Goal: Information Seeking & Learning: Find specific fact

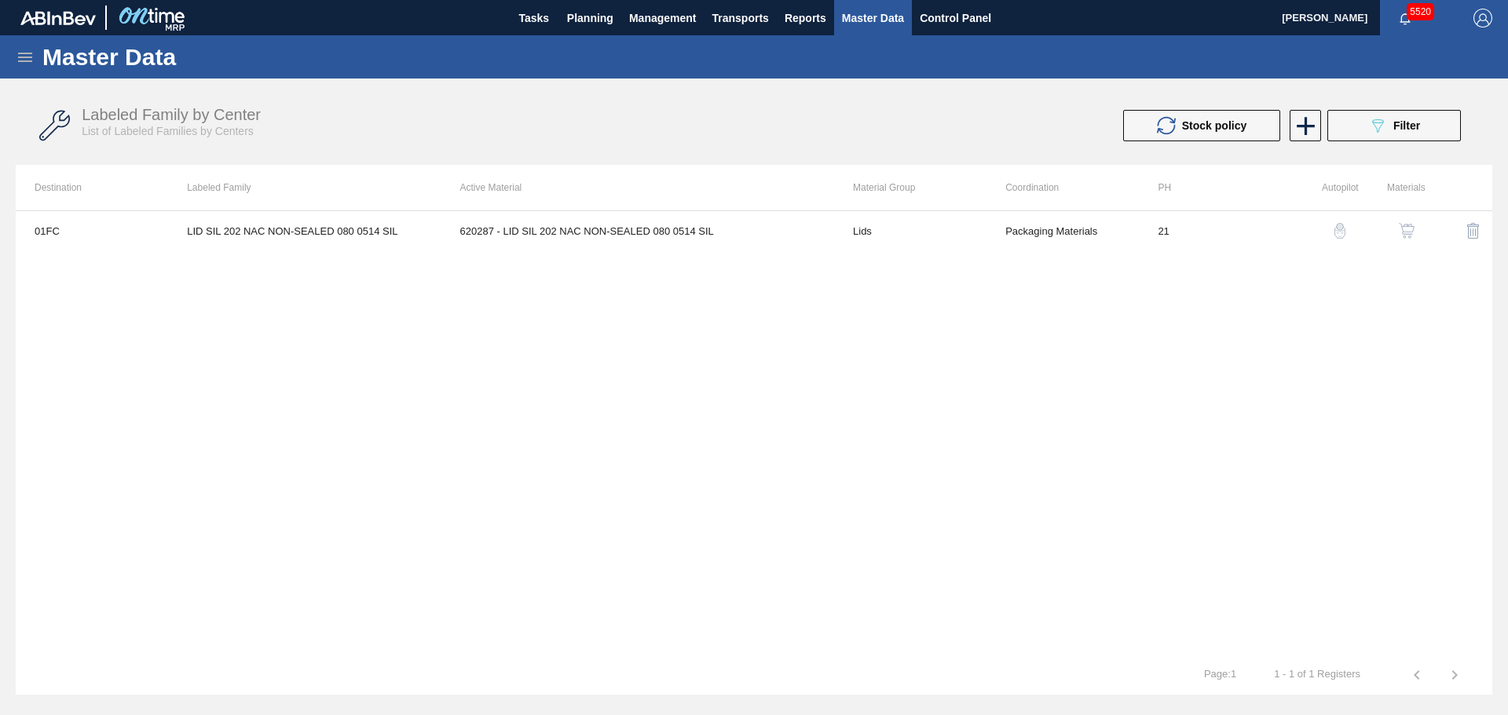
click at [24, 57] on icon at bounding box center [25, 57] width 14 height 9
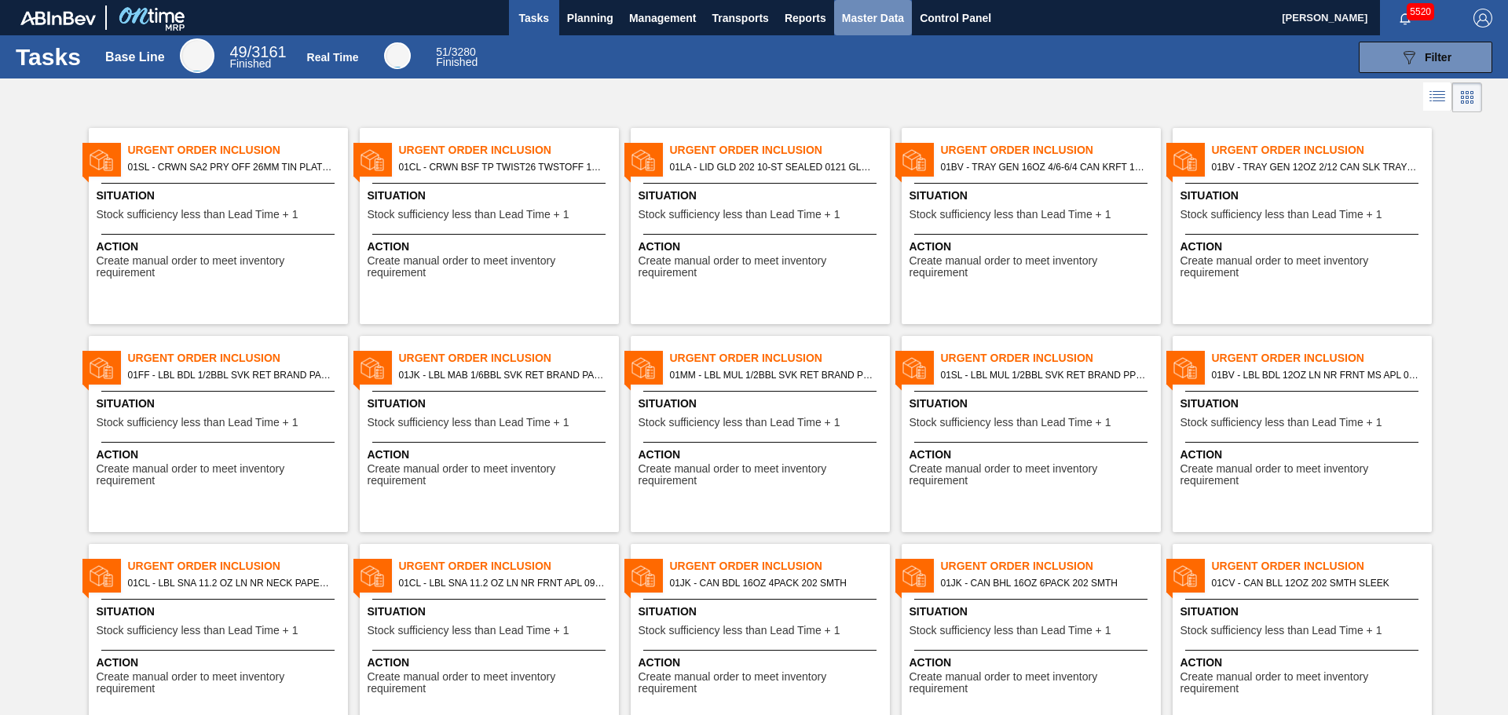
click at [856, 7] on button "Master Data" at bounding box center [873, 17] width 78 height 35
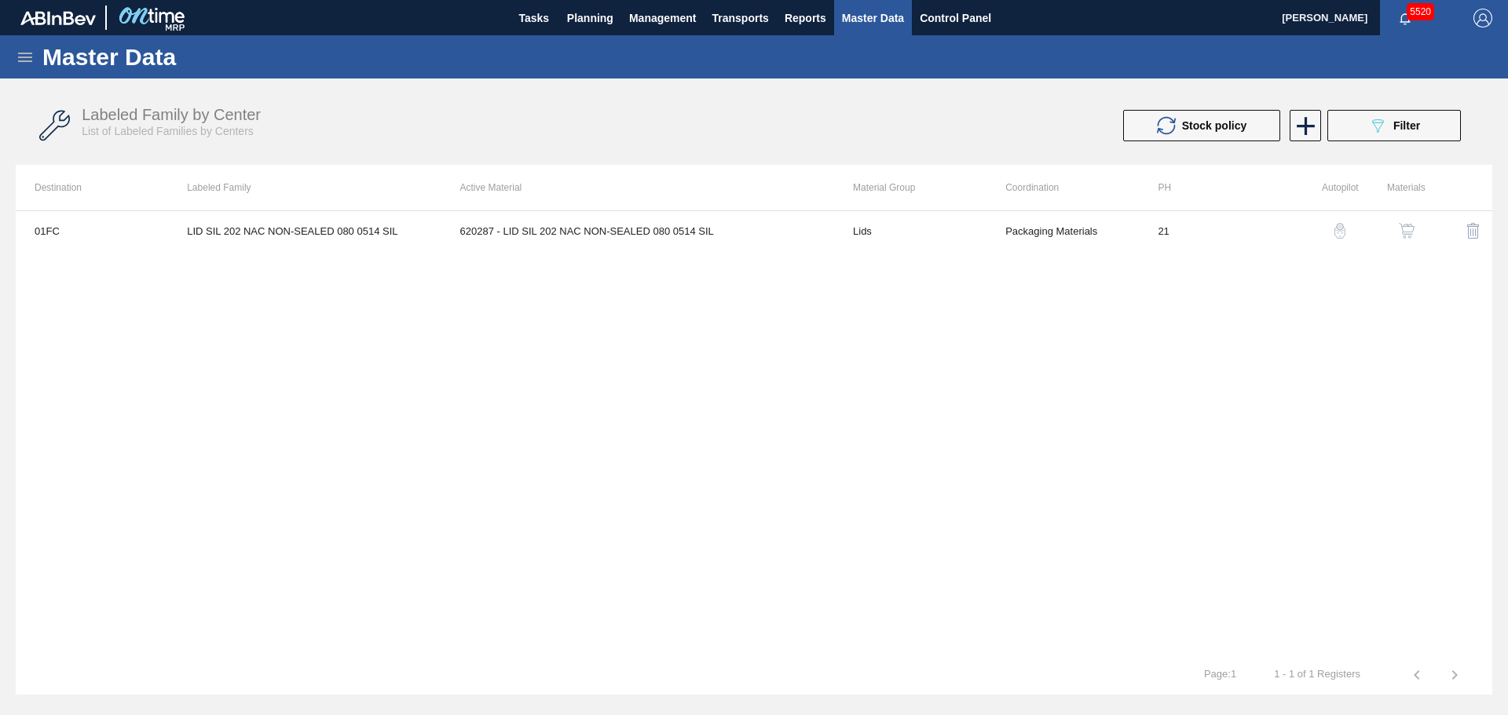
click at [21, 57] on icon at bounding box center [25, 57] width 14 height 9
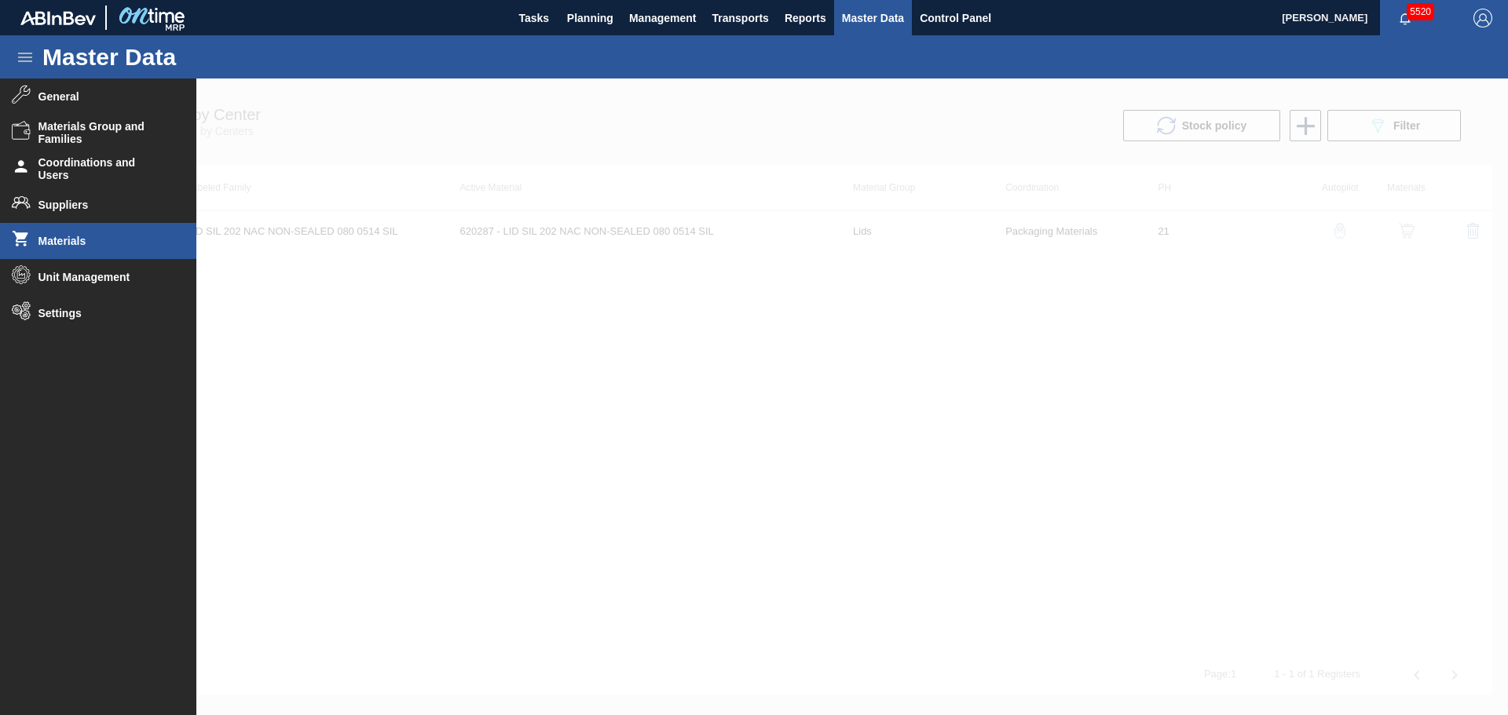
click at [83, 244] on span "Materials" at bounding box center [103, 241] width 130 height 13
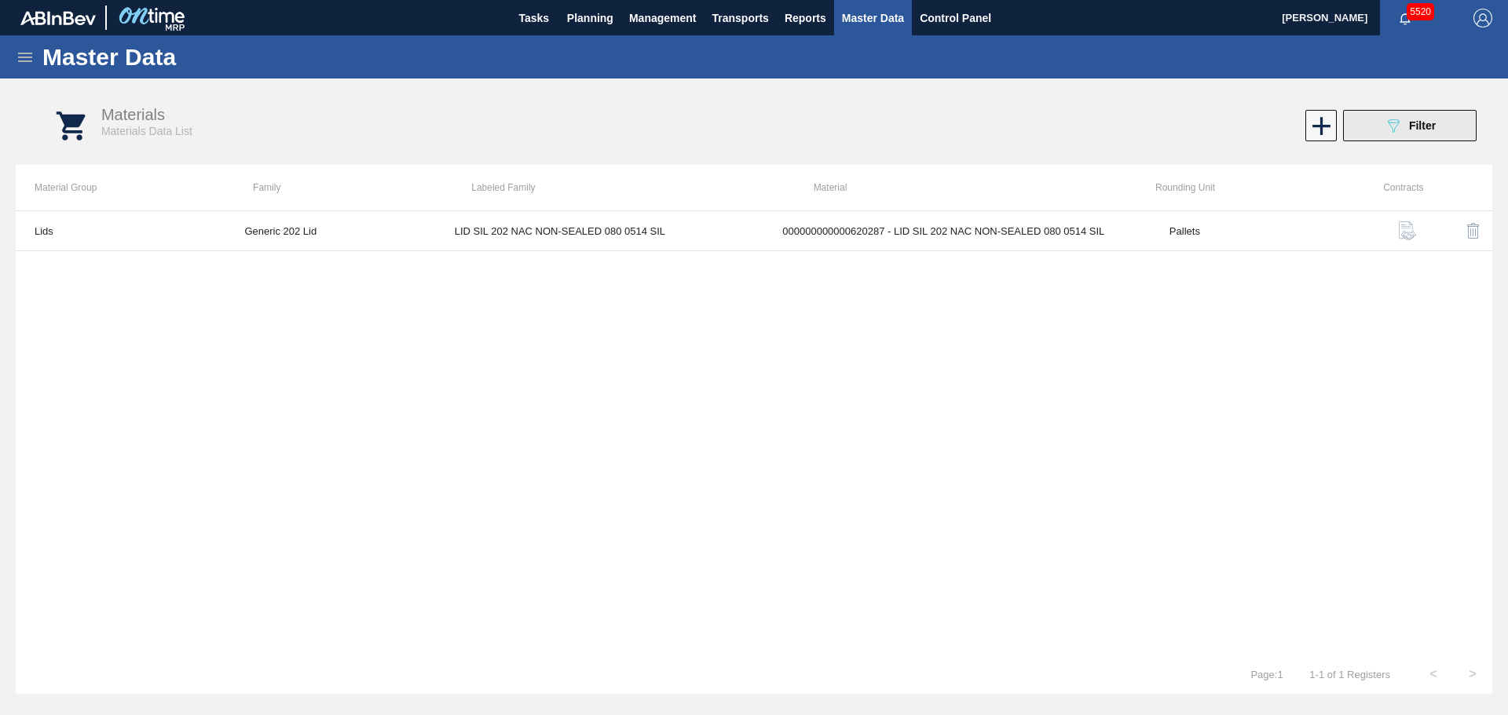
click at [1406, 141] on button "089F7B8B-B2A5-4AFE-B5C0-19BA573D28AC Filter" at bounding box center [1409, 125] width 133 height 31
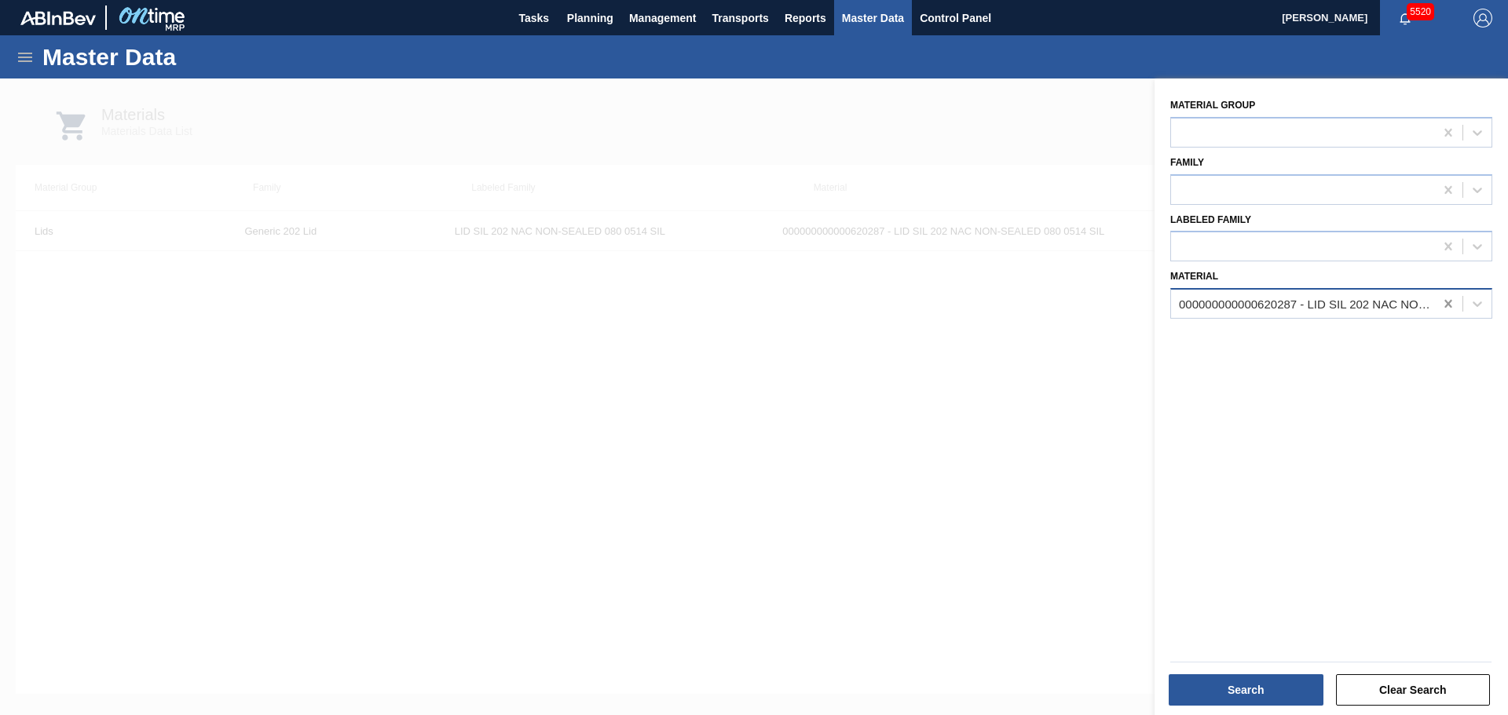
click at [1450, 301] on icon at bounding box center [1448, 304] width 16 height 16
paste input "501320"
type input "501320"
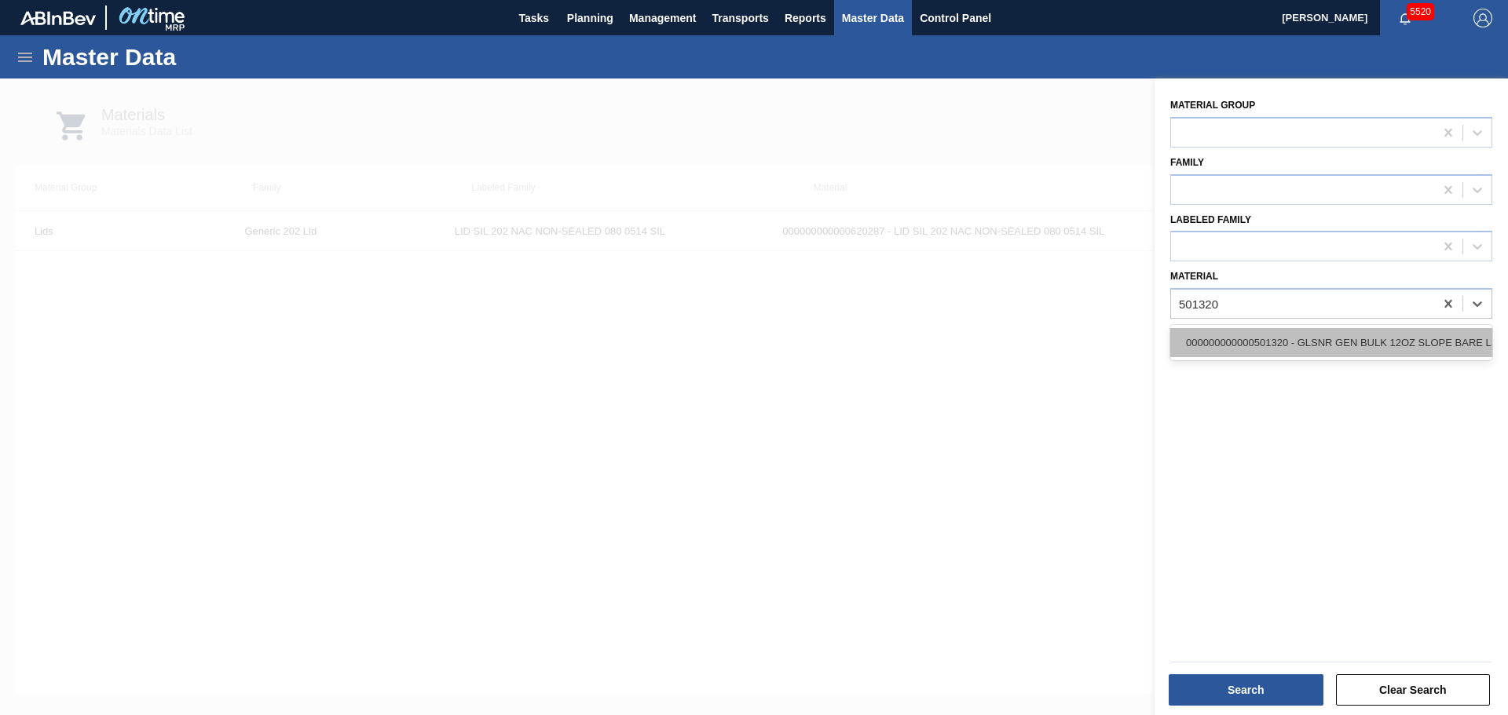
click at [1247, 339] on div "000000000000501320 - GLSNR GEN BULK 12OZ SLOPE BARE LS BULK 0" at bounding box center [1331, 342] width 322 height 29
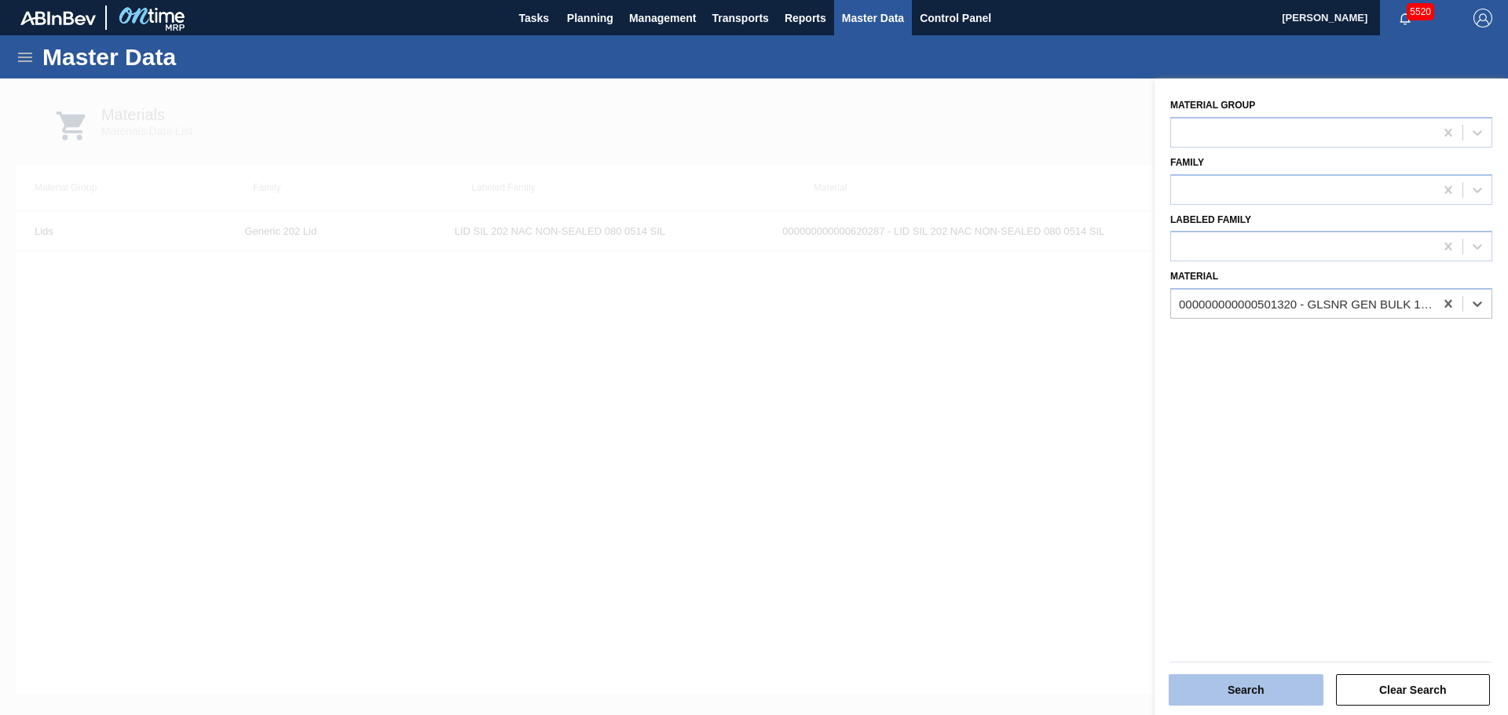
click at [1251, 683] on button "Search" at bounding box center [1245, 690] width 155 height 31
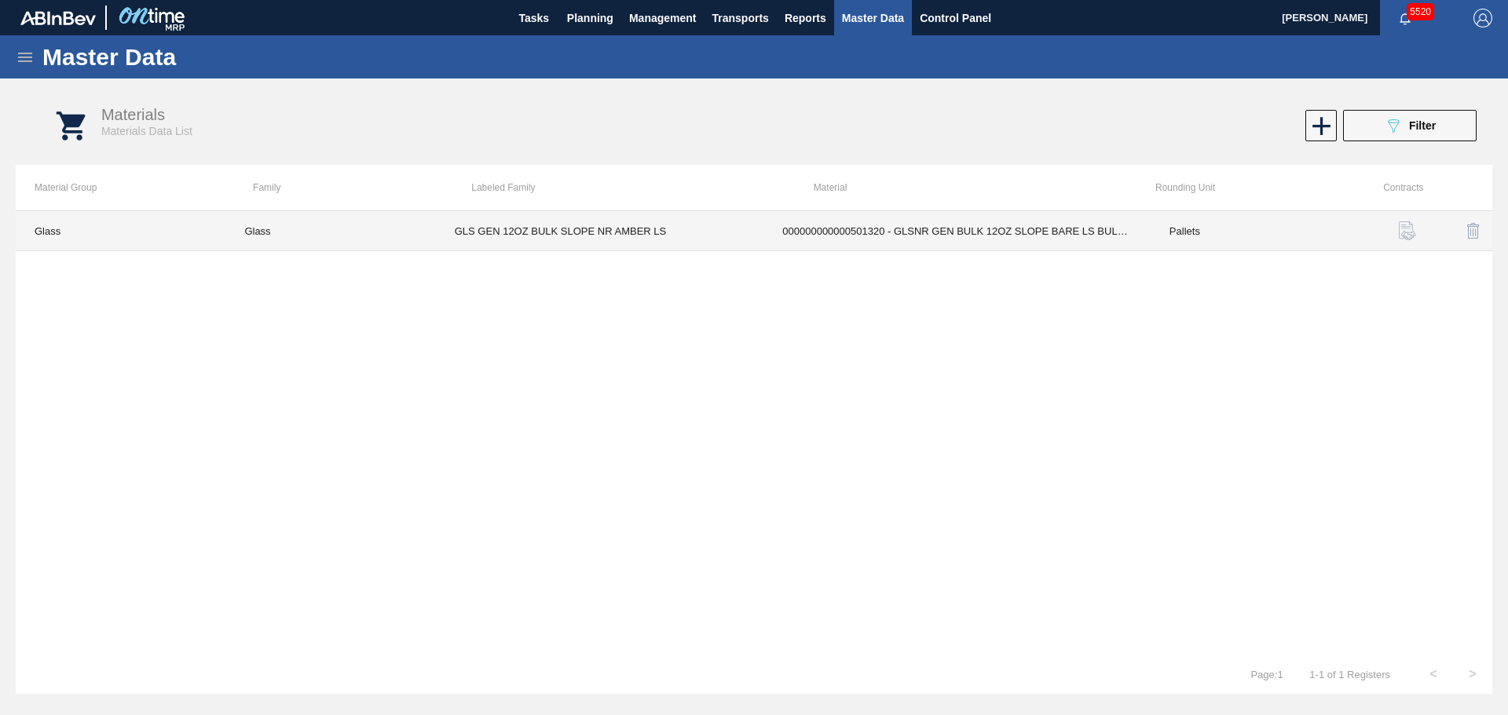
click at [625, 234] on td "GLS GEN 12OZ BULK SLOPE NR AMBER LS" at bounding box center [600, 231] width 328 height 40
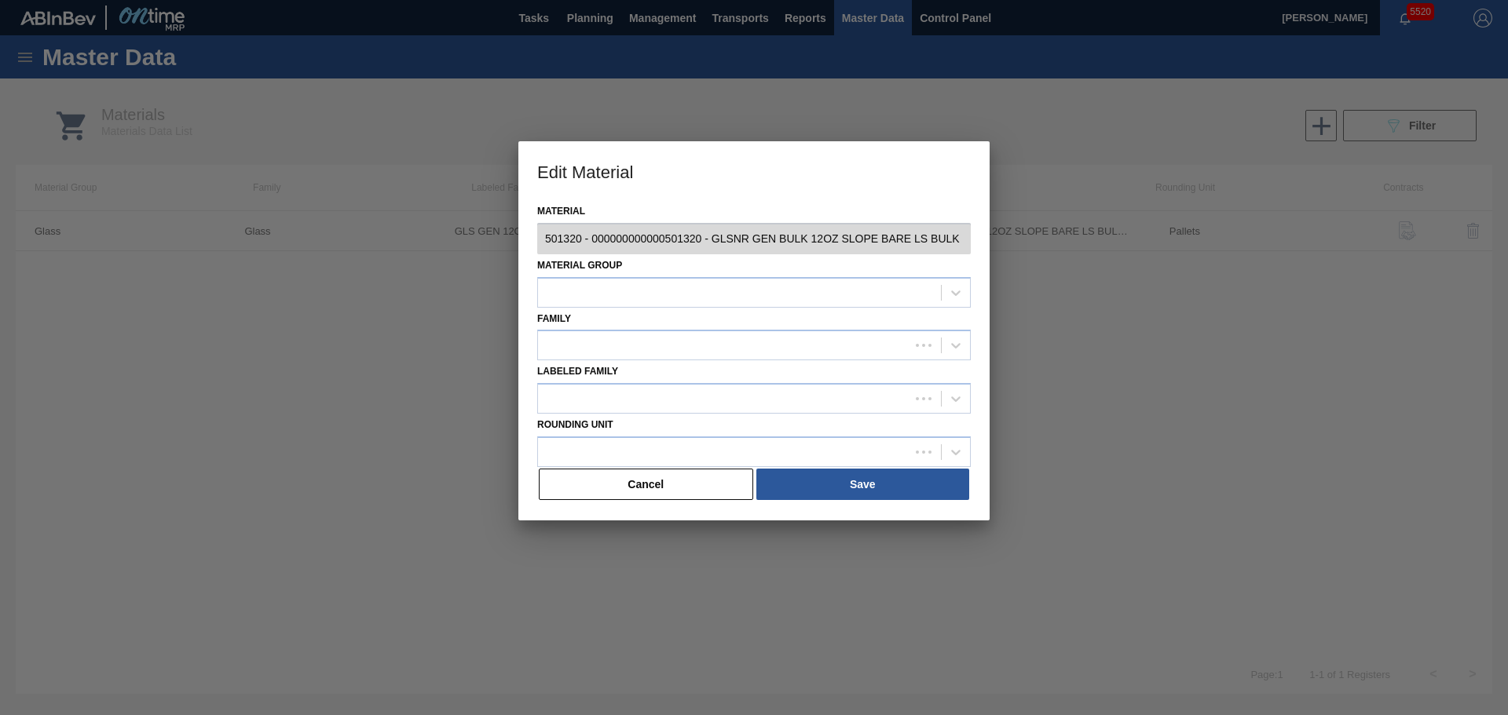
type input "501320 - 000000000000501320 - GLSNR GEN BULK 12OZ SLOPE BARE LS BULK 0"
